Goal: Information Seeking & Learning: Check status

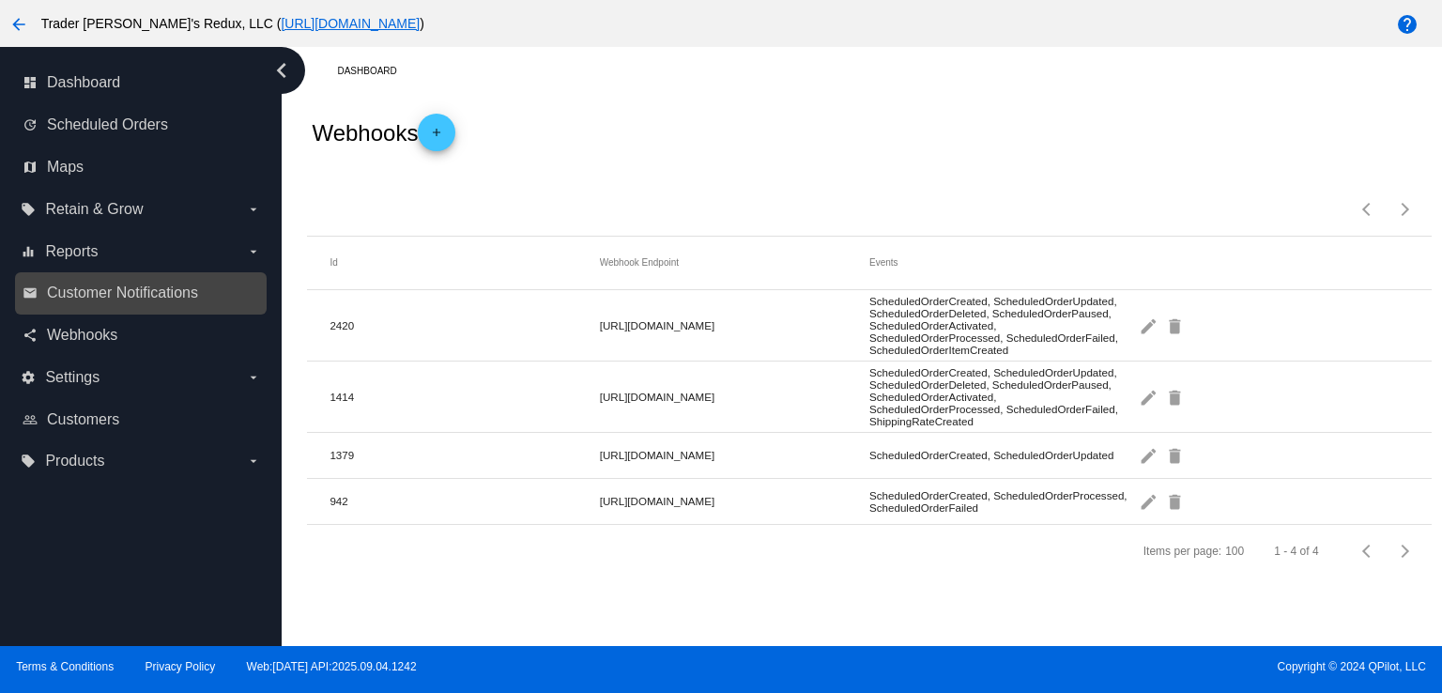
click at [125, 302] on link "email Customer Notifications" at bounding box center [142, 293] width 238 height 30
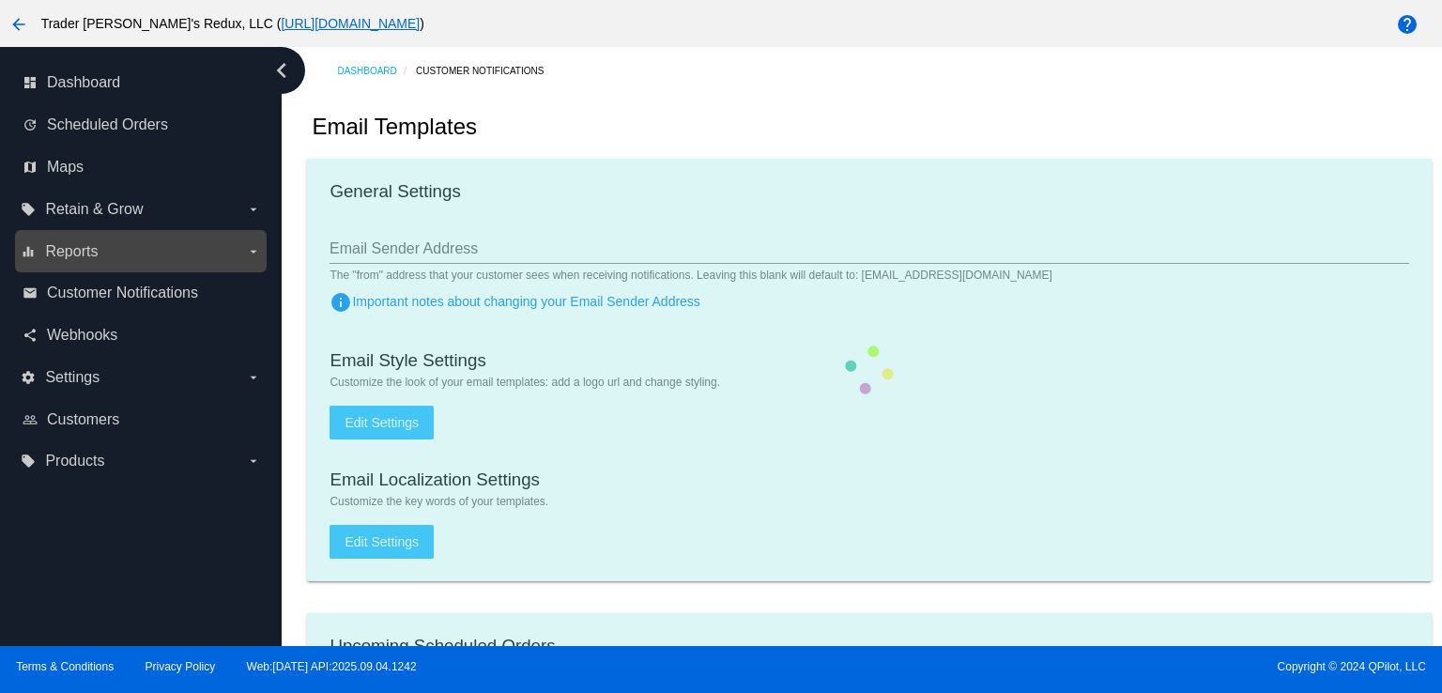
click at [113, 256] on label "equalizer Reports arrow_drop_down" at bounding box center [140, 252] width 239 height 30
click at [0, 0] on input "equalizer Reports arrow_drop_down" at bounding box center [0, 0] width 0 height 0
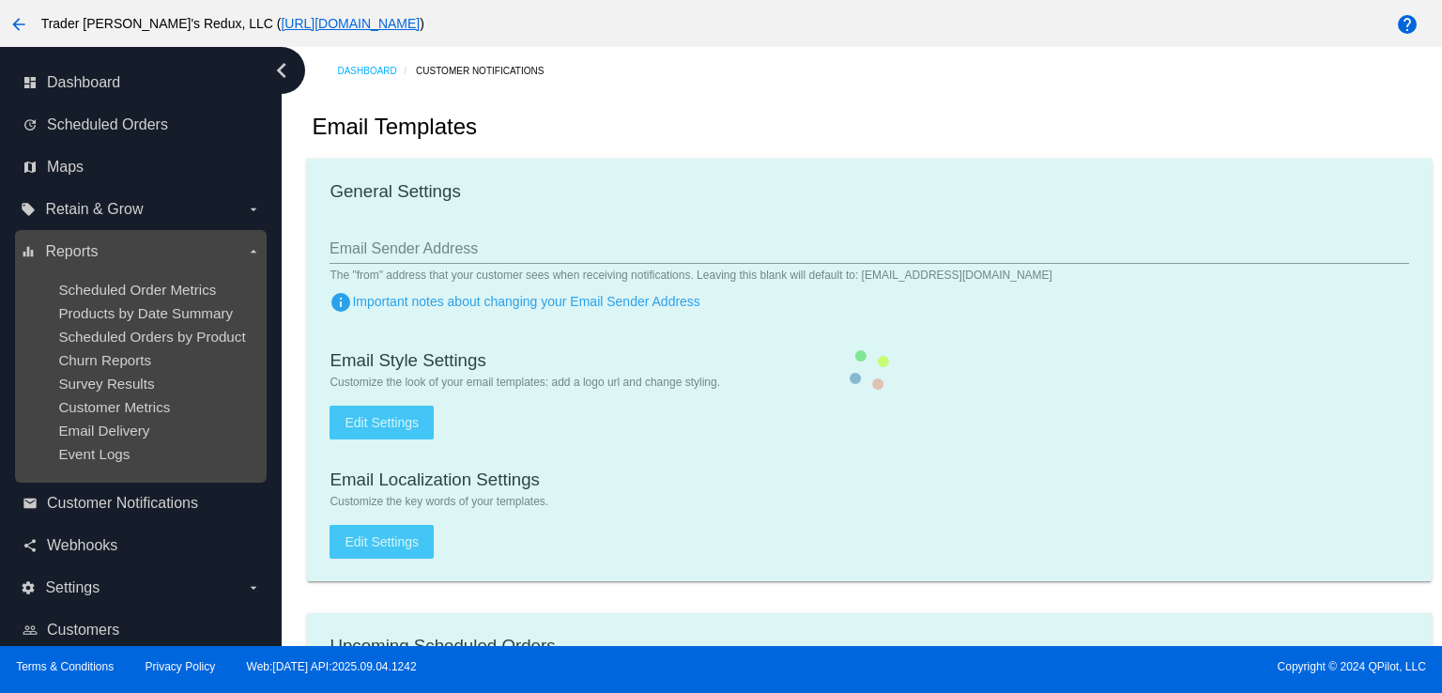
click at [127, 301] on ul "Scheduled Order Metrics Products by Date Summary Scheduled Orders by Product Ch…" at bounding box center [140, 372] width 239 height 210
checkbox input "true"
type input "1"
checkbox input "true"
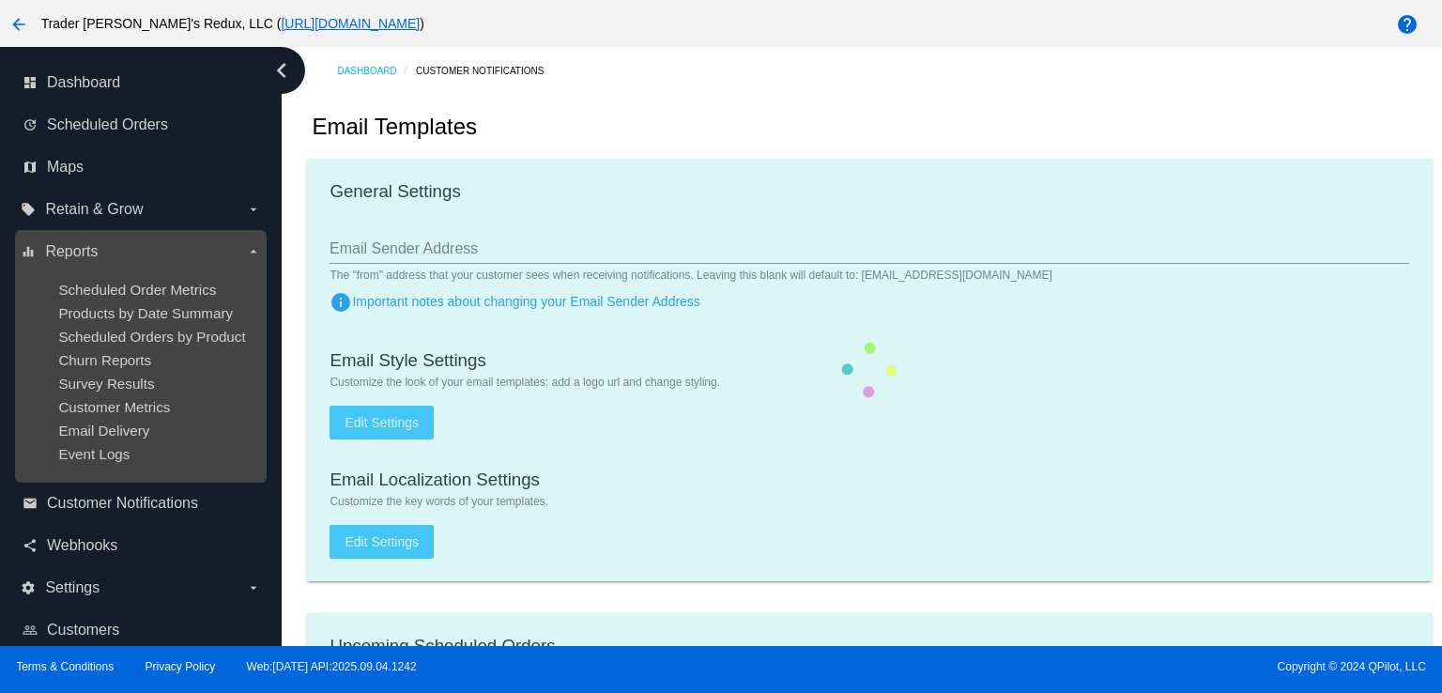
checkbox input "true"
type input "[EMAIL_ADDRESS][DOMAIN_NAME]"
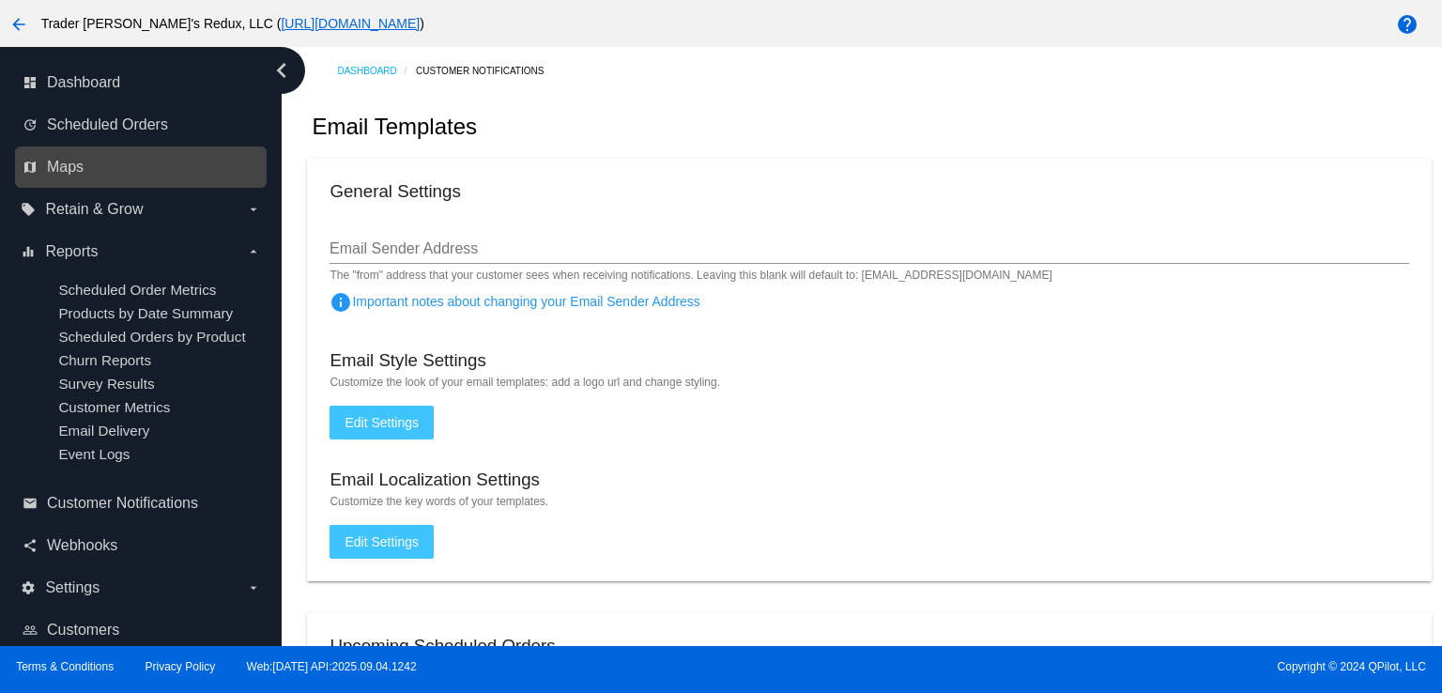
click at [72, 177] on link "map Maps" at bounding box center [142, 167] width 238 height 30
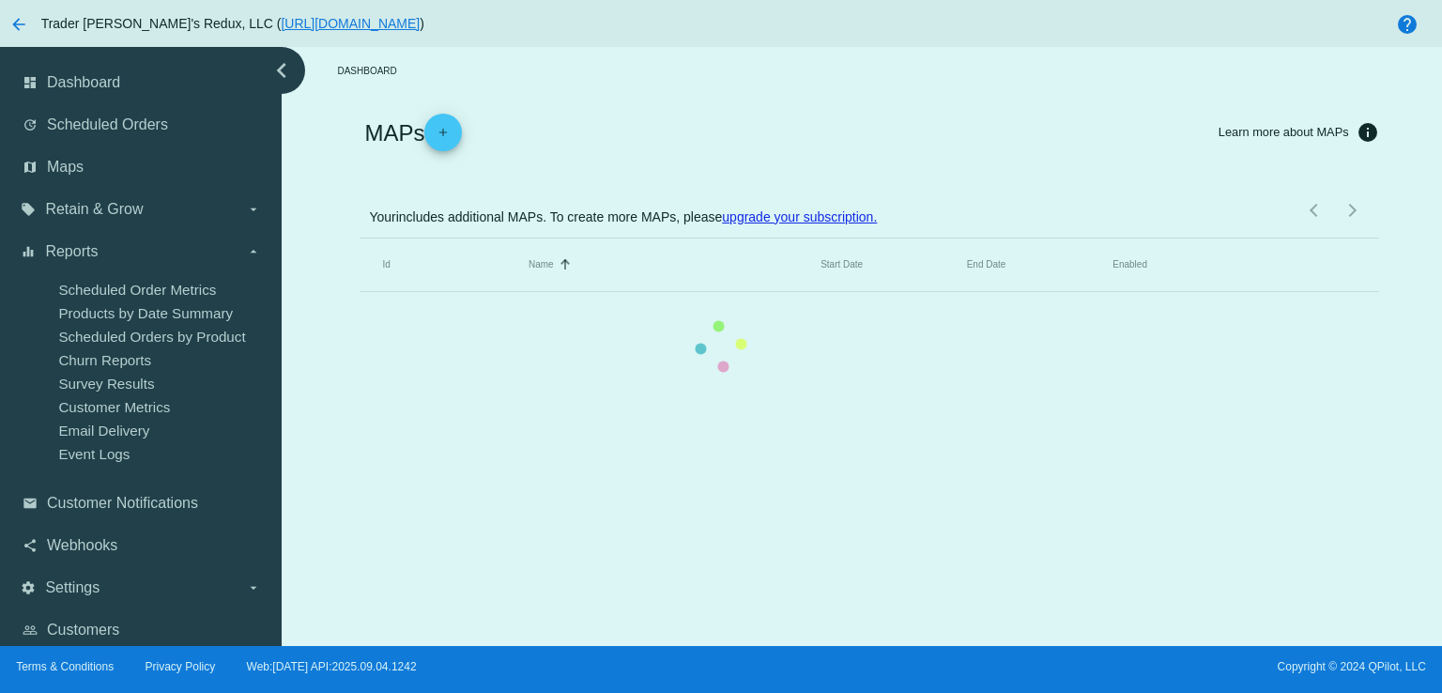
click at [360, 238] on mat-table "Id Name Sorted by Name ascending Start Date End Date Enabled" at bounding box center [869, 265] width 1019 height 54
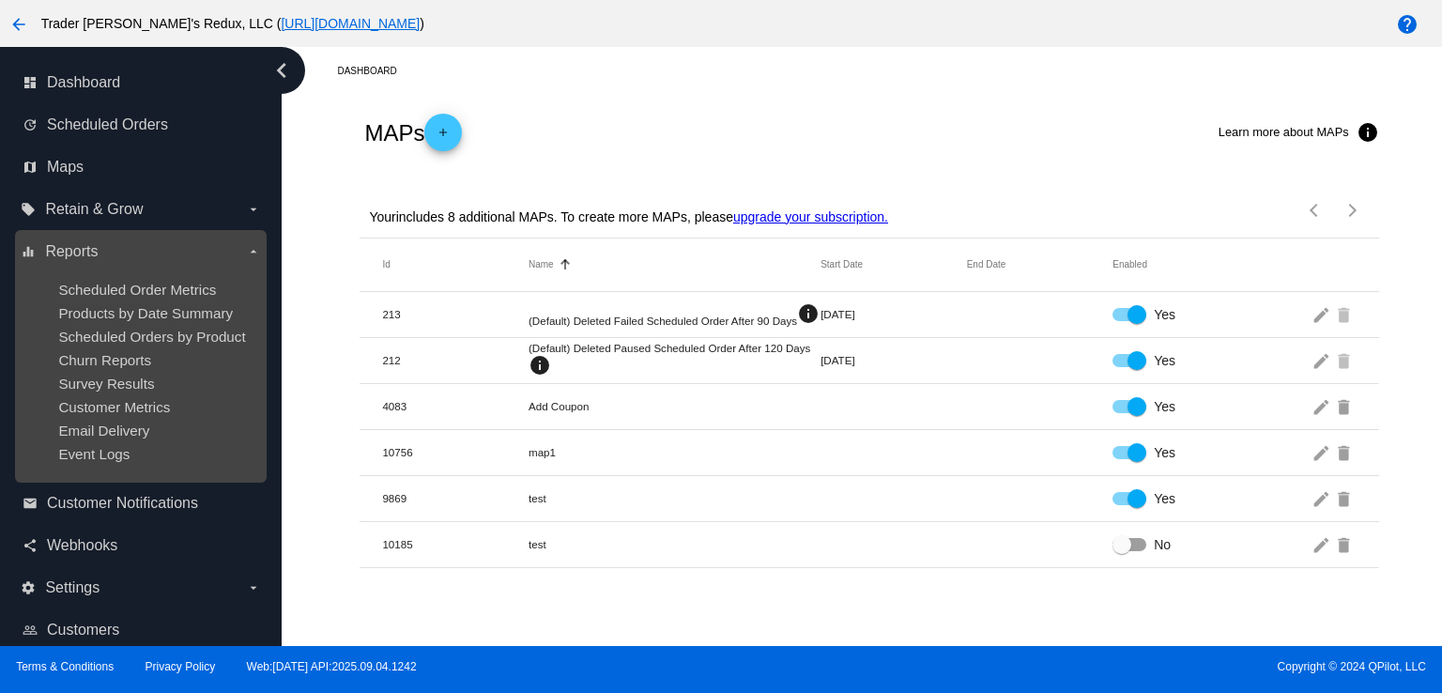
click at [111, 270] on ul "Scheduled Order Metrics Products by Date Summary Scheduled Orders by Product Ch…" at bounding box center [140, 372] width 239 height 210
click at [131, 292] on span "Scheduled Order Metrics" at bounding box center [137, 290] width 158 height 16
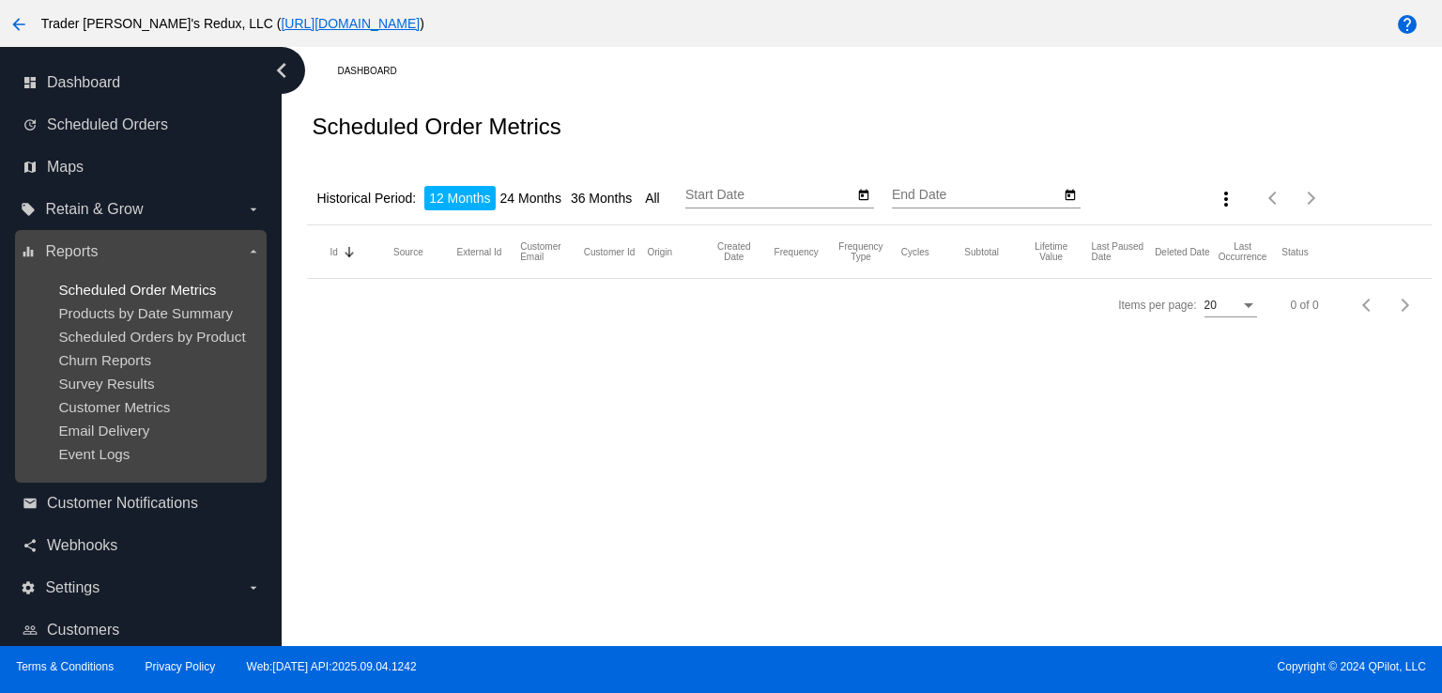
type input "[DATE]"
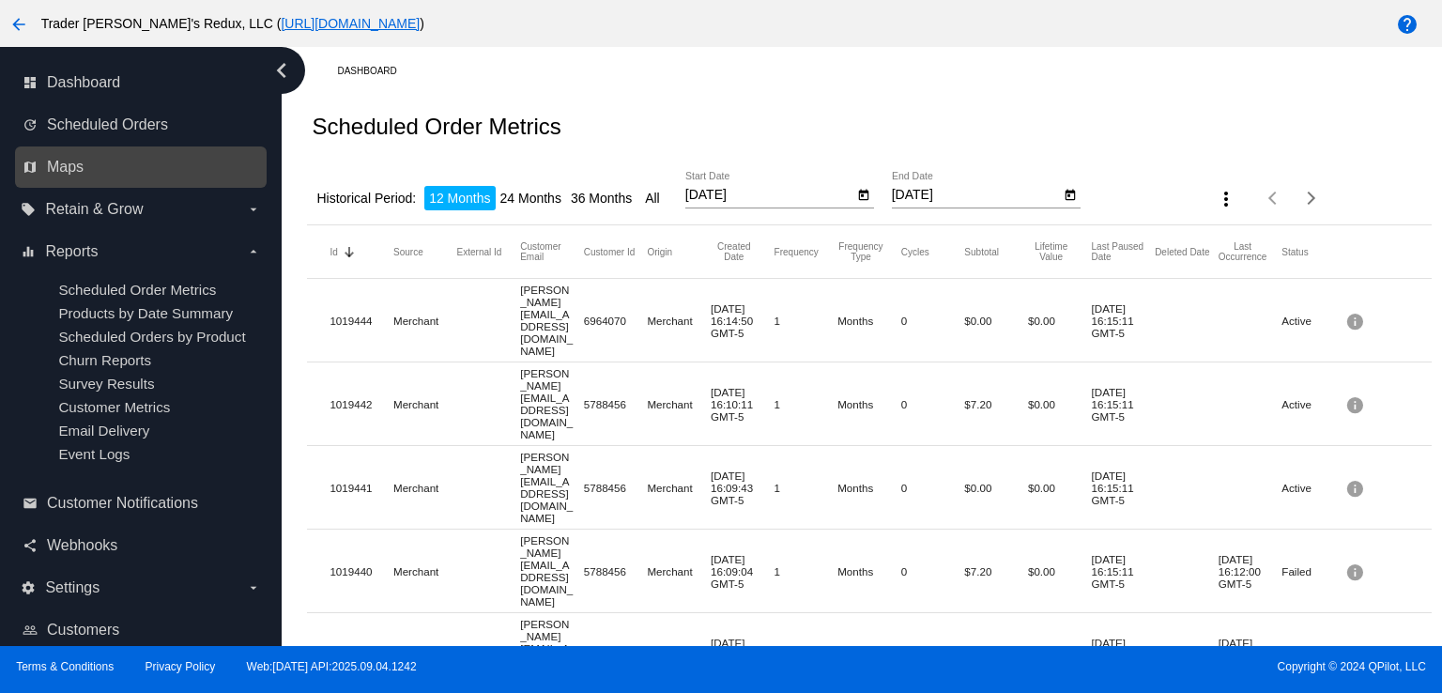
click at [124, 161] on link "map Maps" at bounding box center [142, 167] width 238 height 30
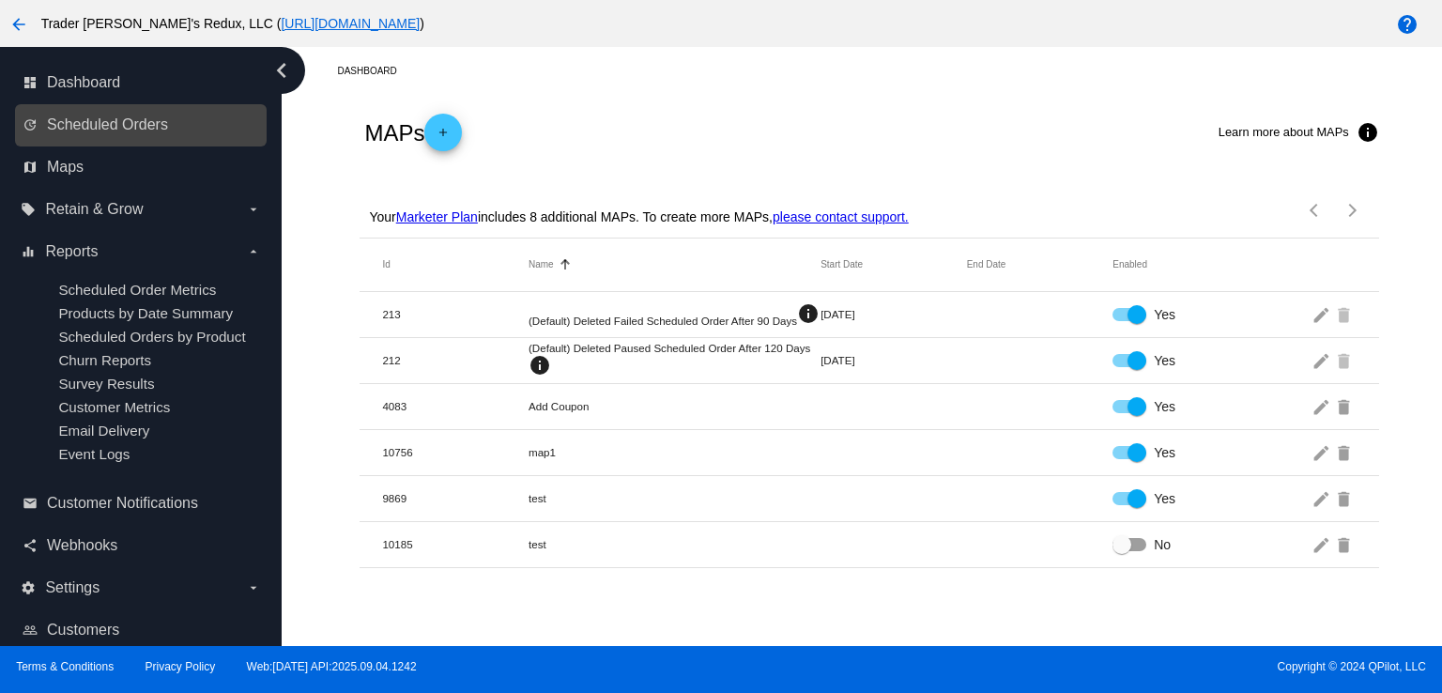
click at [181, 118] on link "update Scheduled Orders" at bounding box center [142, 125] width 238 height 30
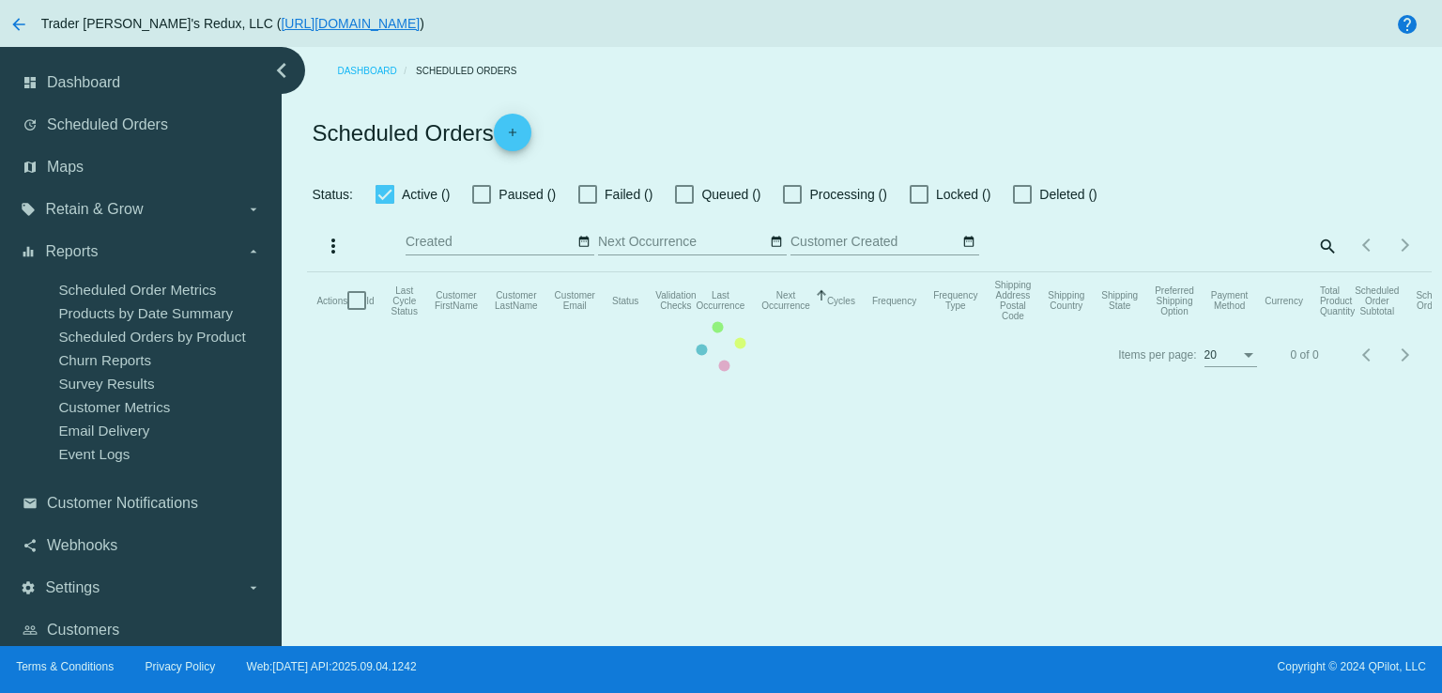
checkbox input "false"
click at [307, 272] on mat-table "Actions Id Last Cycle Status Customer FirstName Customer LastName Customer Emai…" at bounding box center [869, 300] width 1124 height 56
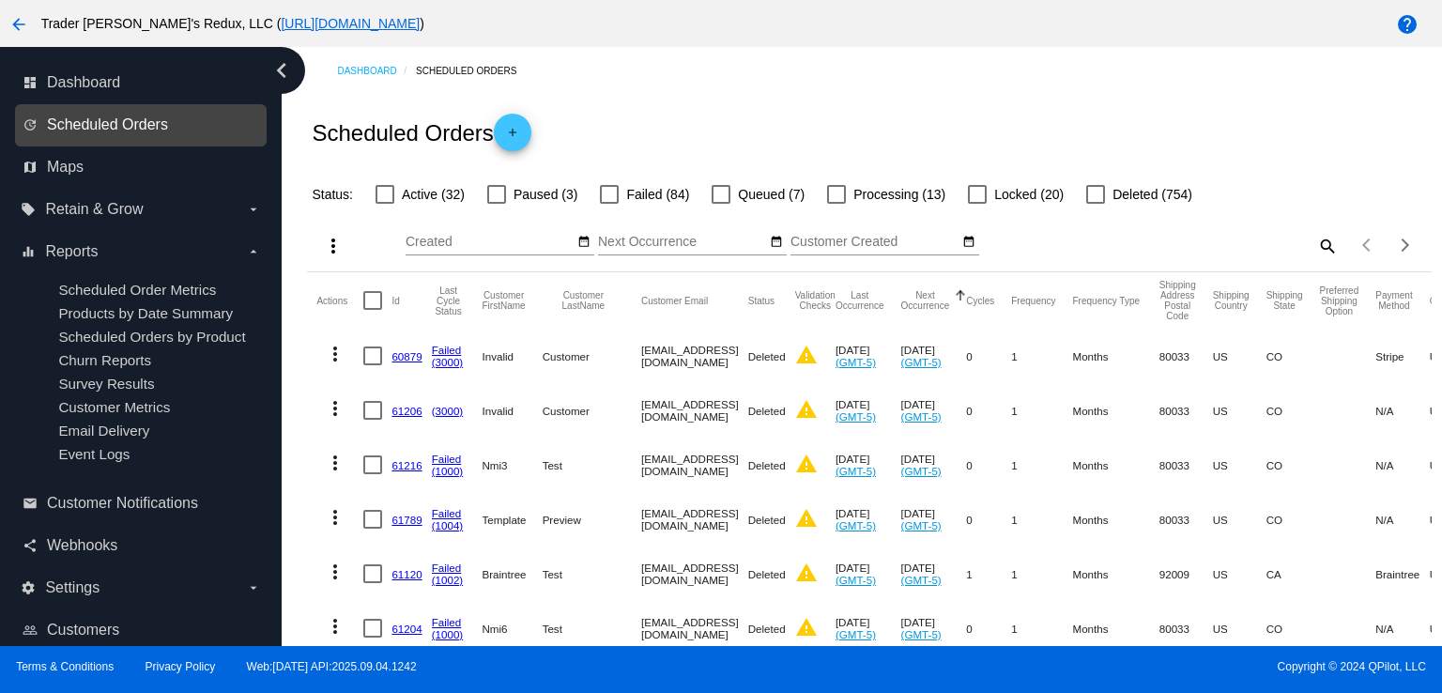
click at [94, 118] on span "Scheduled Orders" at bounding box center [107, 124] width 121 height 17
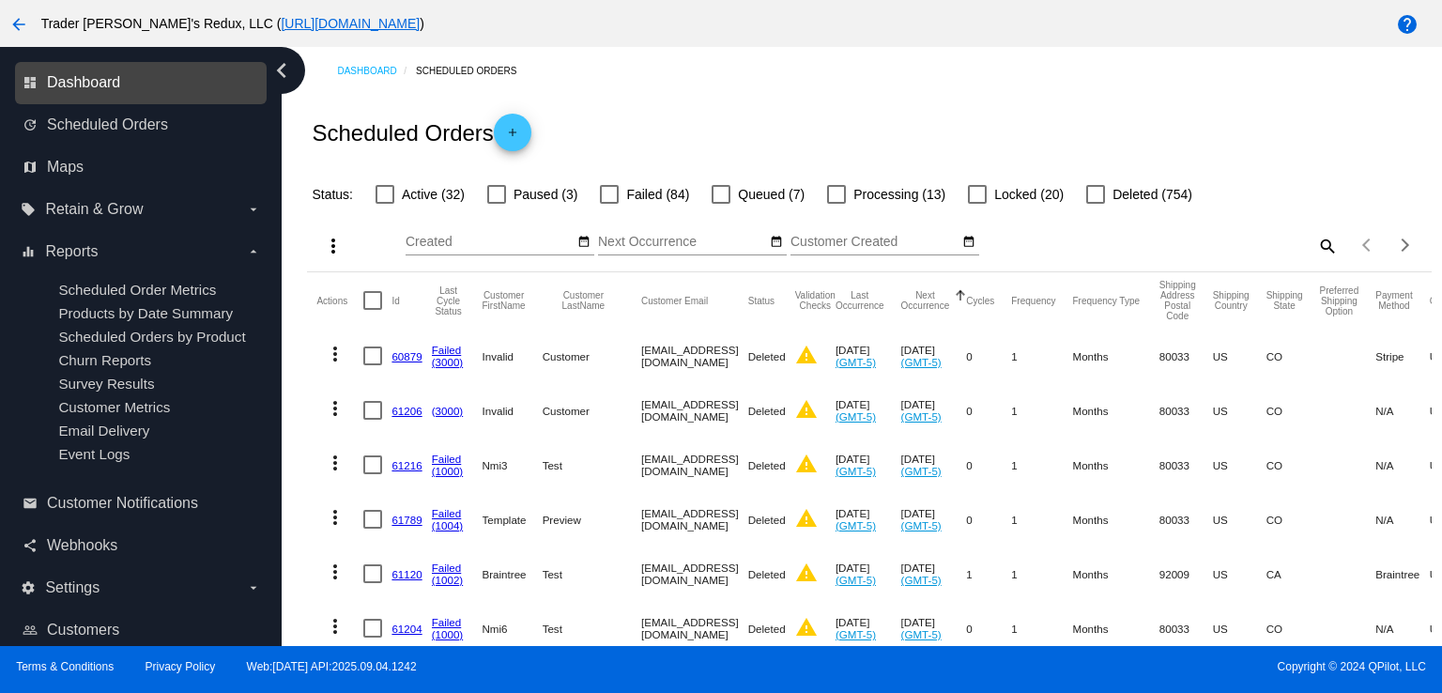
click at [92, 86] on span "Dashboard" at bounding box center [83, 82] width 73 height 17
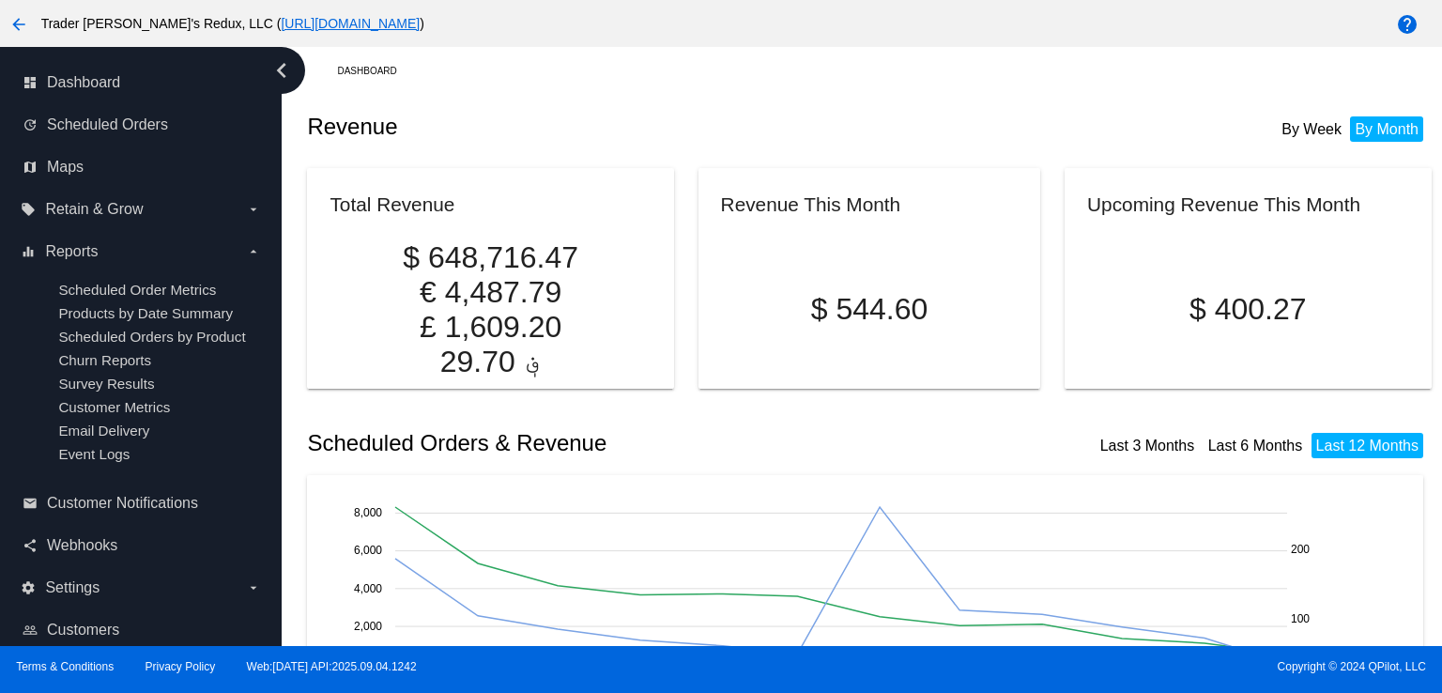
click at [765, 292] on p "$ 544.60" at bounding box center [870, 309] width 298 height 35
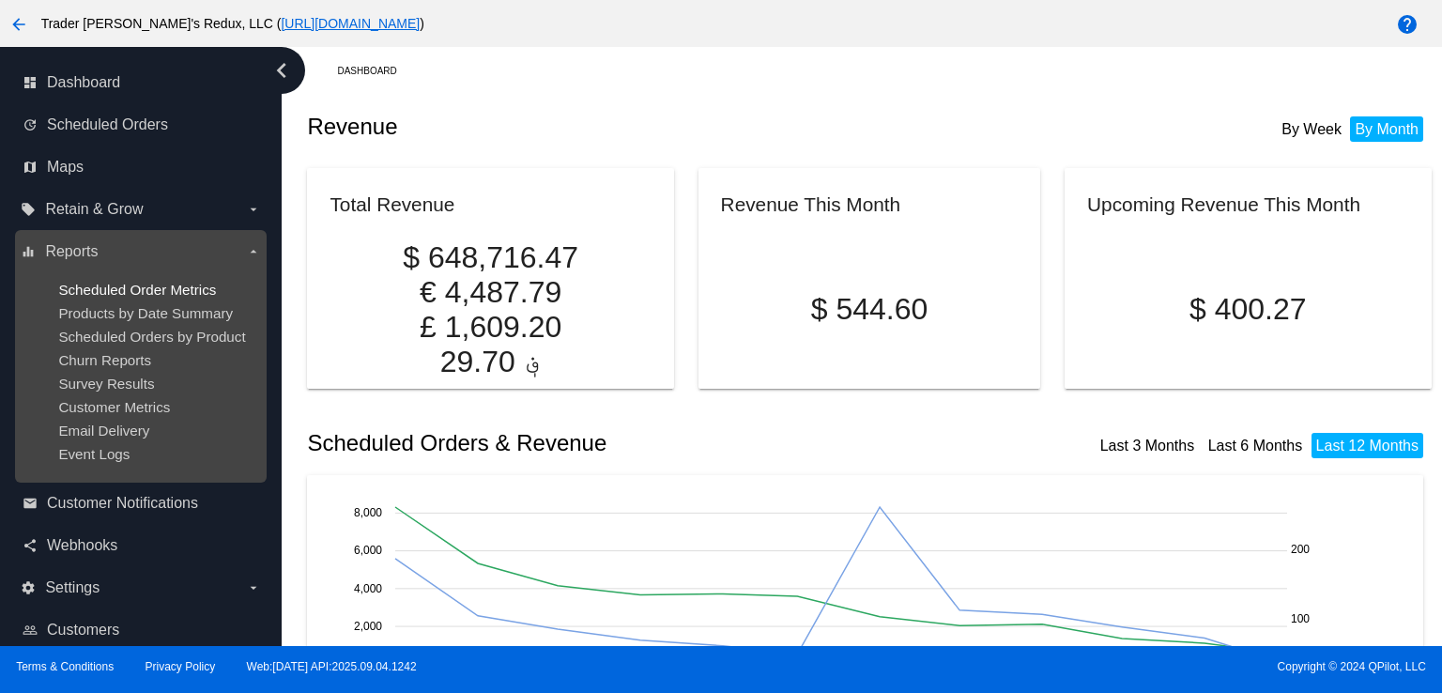
click at [124, 294] on span "Scheduled Order Metrics" at bounding box center [137, 290] width 158 height 16
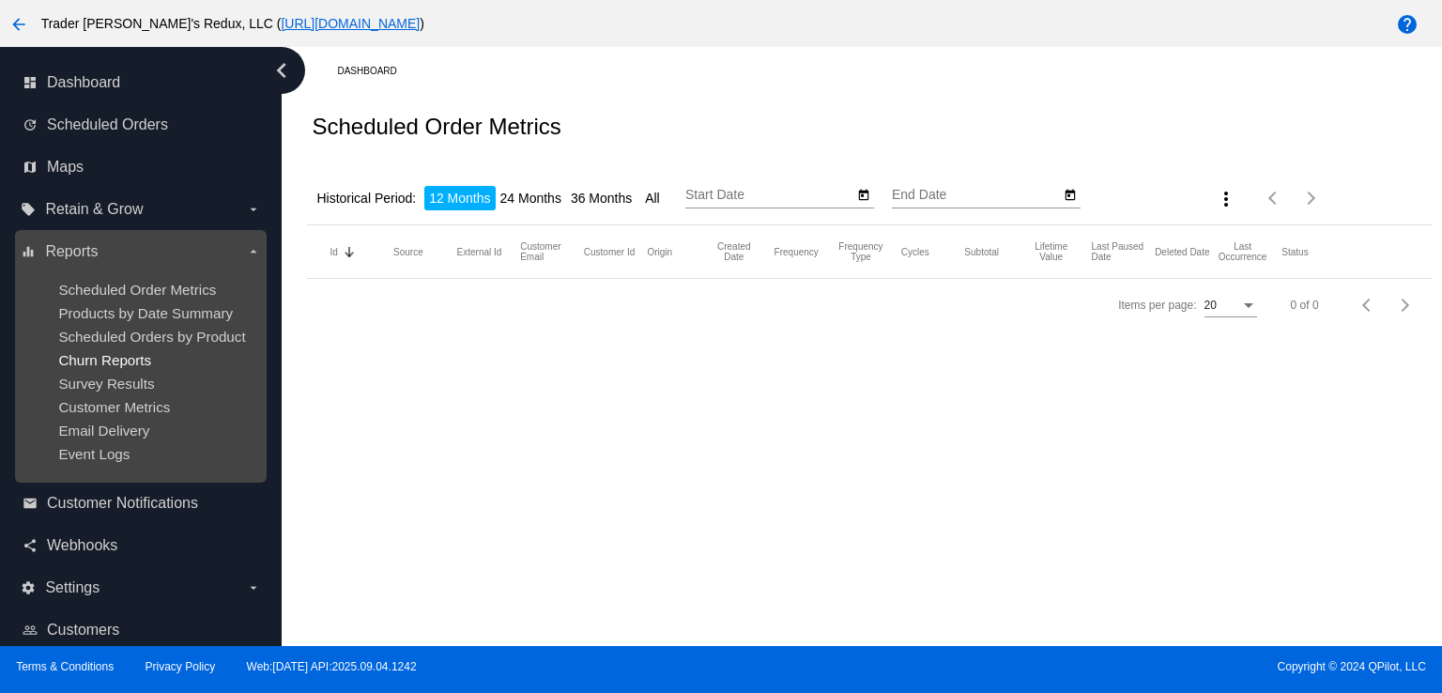
click at [106, 360] on span "Churn Reports" at bounding box center [104, 360] width 93 height 16
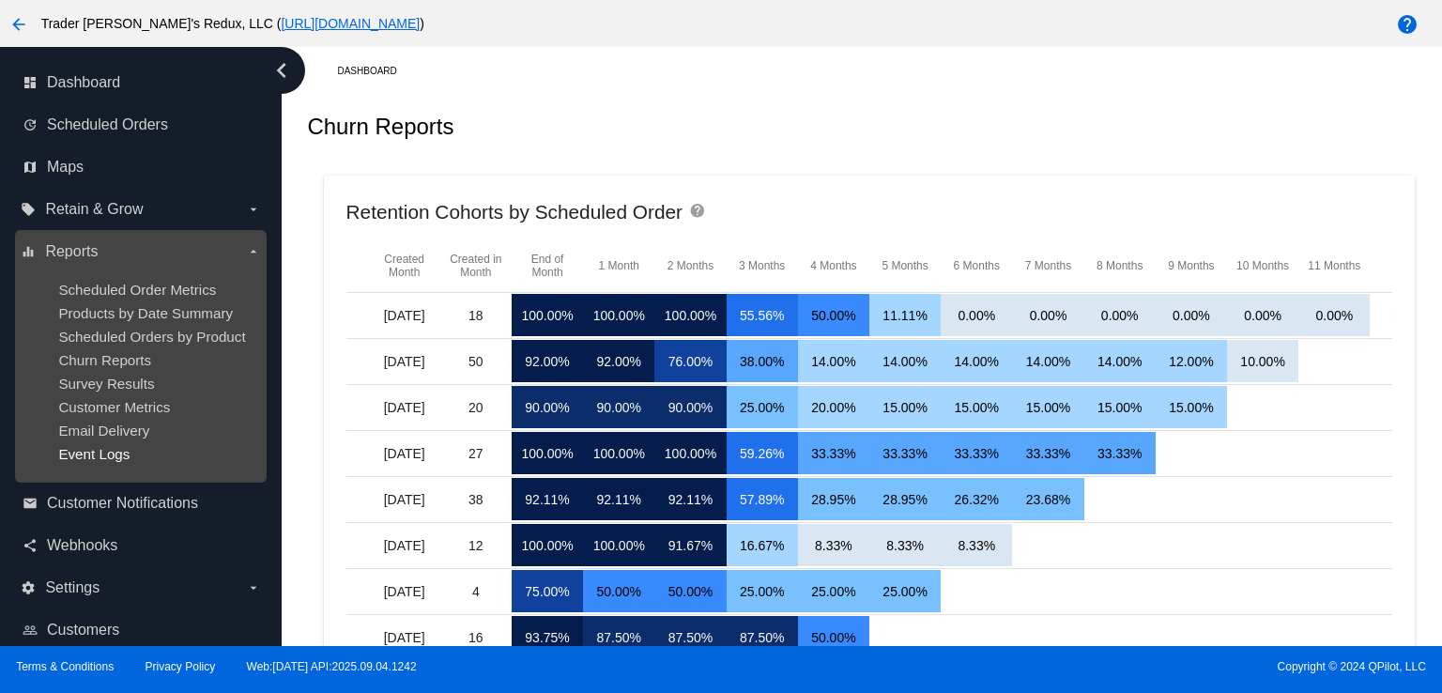
click at [86, 451] on span "Event Logs" at bounding box center [93, 454] width 71 height 16
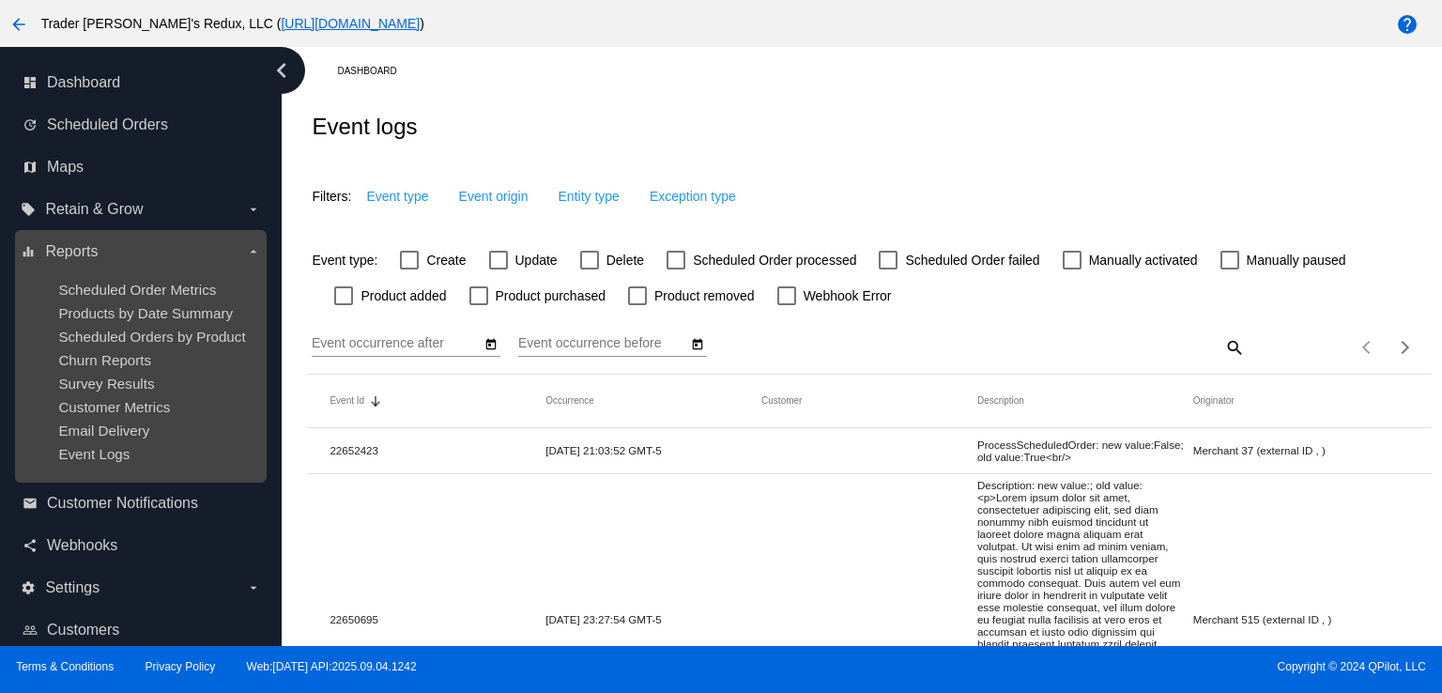
click at [70, 371] on ul "Scheduled Order Metrics Products by Date Summary Scheduled Orders by Product Ch…" at bounding box center [140, 372] width 239 height 210
